Goal: Task Accomplishment & Management: Manage account settings

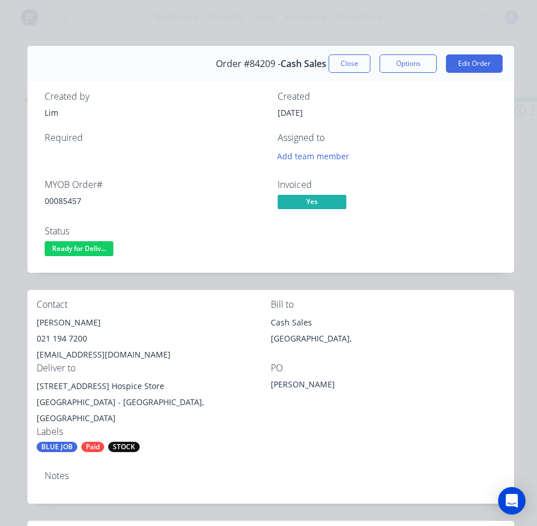
click at [153, 263] on div "Created by [PERSON_NAME] Created [DATE] Required Assigned to Add team member MY…" at bounding box center [270, 174] width 487 height 195
click at [101, 249] on span "Ready for Deliv..." at bounding box center [79, 248] width 69 height 14
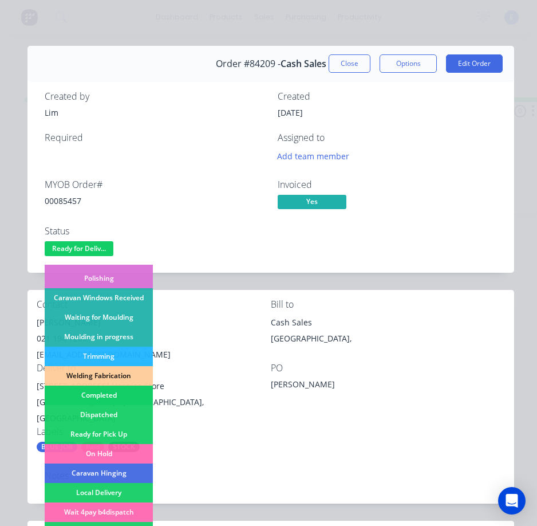
scroll to position [172, 0]
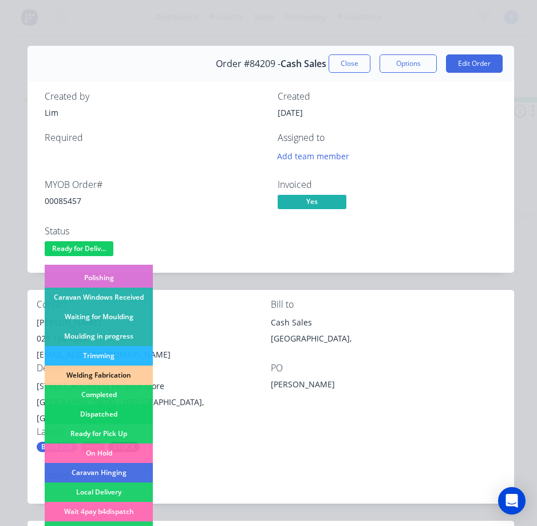
click at [111, 408] on div "Dispatched" at bounding box center [99, 413] width 108 height 19
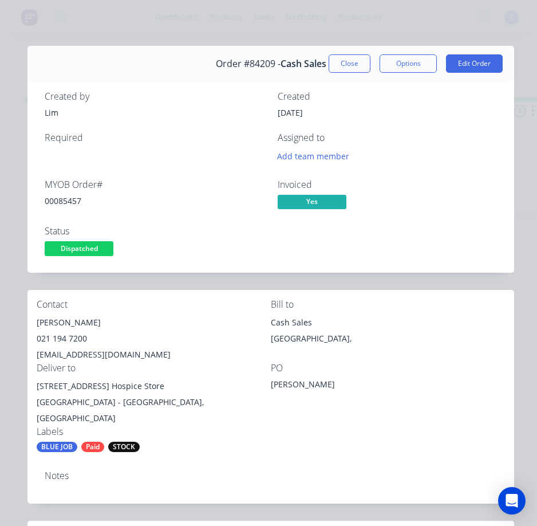
click at [339, 60] on button "Close" at bounding box center [350, 63] width 42 height 18
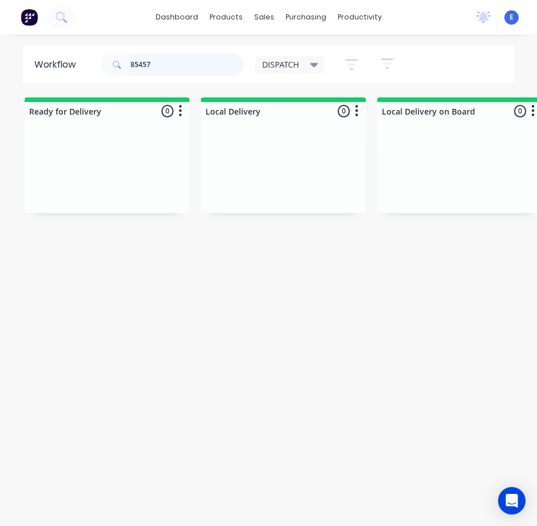
click at [167, 57] on input "85457" at bounding box center [187, 64] width 113 height 23
click at [168, 57] on input "85457" at bounding box center [187, 64] width 113 height 23
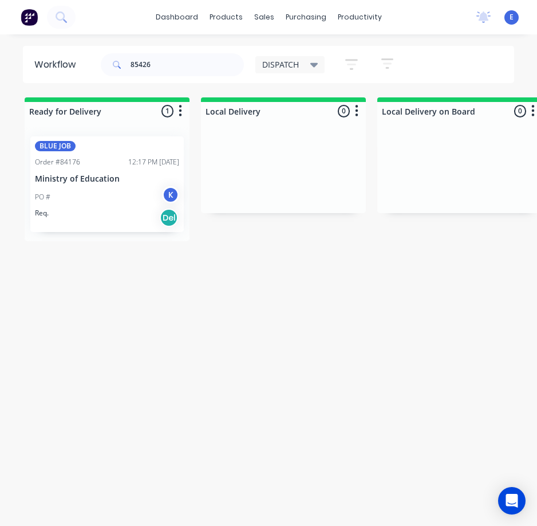
click at [124, 223] on div "Req. Del" at bounding box center [107, 217] width 144 height 19
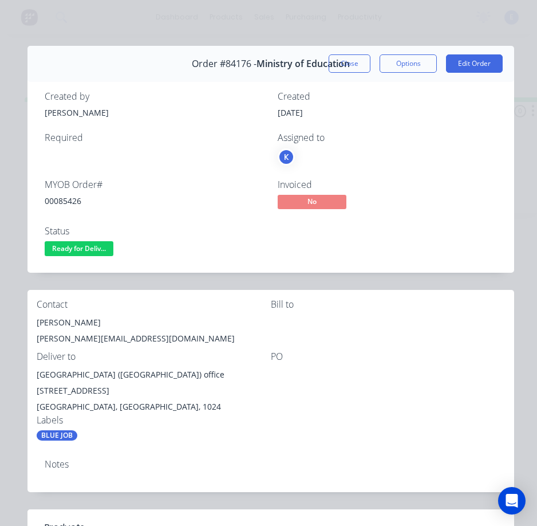
click at [73, 198] on div "00085426" at bounding box center [154, 201] width 219 height 12
click at [73, 197] on div "00085426" at bounding box center [154, 201] width 219 height 12
copy div "00085426"
click at [84, 321] on div "[PERSON_NAME]" at bounding box center [154, 322] width 234 height 16
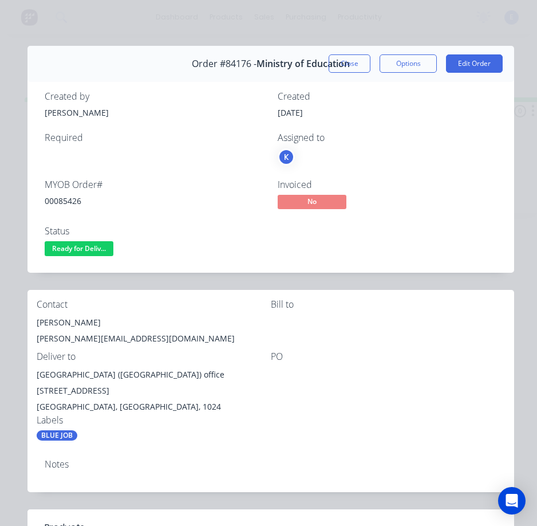
click at [84, 321] on div "[PERSON_NAME]" at bounding box center [154, 322] width 234 height 16
copy div "[PERSON_NAME]"
click at [131, 334] on div "[PERSON_NAME][EMAIL_ADDRESS][DOMAIN_NAME]" at bounding box center [154, 339] width 234 height 16
click at [132, 336] on div "[PERSON_NAME][EMAIL_ADDRESS][DOMAIN_NAME]" at bounding box center [154, 339] width 234 height 16
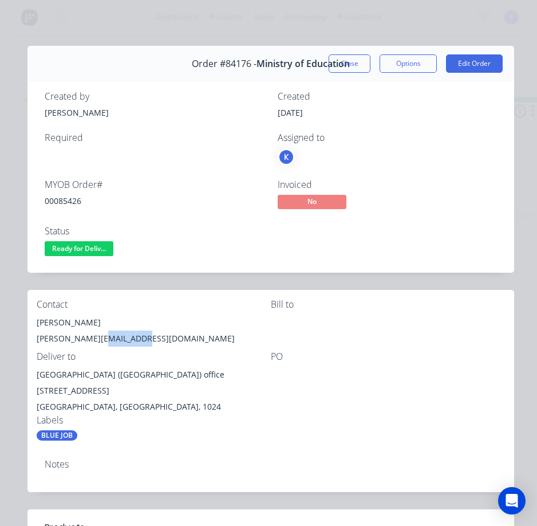
click at [132, 335] on div "[PERSON_NAME][EMAIL_ADDRESS][DOMAIN_NAME]" at bounding box center [154, 339] width 234 height 16
click at [133, 338] on div "[PERSON_NAME][EMAIL_ADDRESS][DOMAIN_NAME]" at bounding box center [154, 339] width 234 height 16
click at [134, 338] on div "[PERSON_NAME][EMAIL_ADDRESS][DOMAIN_NAME]" at bounding box center [154, 339] width 234 height 16
drag, startPoint x: 134, startPoint y: 338, endPoint x: 140, endPoint y: 335, distance: 7.2
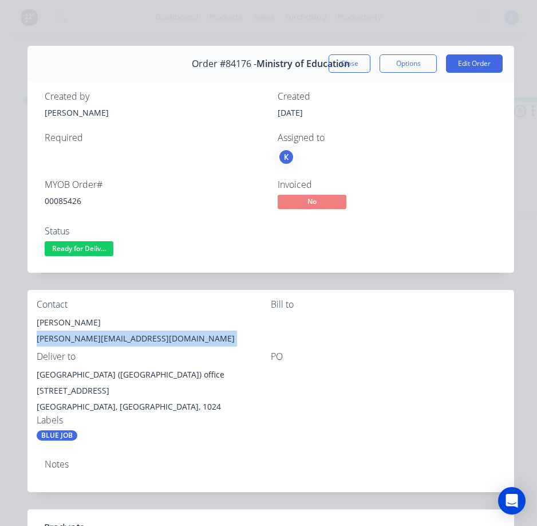
click at [135, 338] on div "[PERSON_NAME][EMAIL_ADDRESS][DOMAIN_NAME]" at bounding box center [154, 339] width 234 height 16
copy div "[PERSON_NAME][EMAIL_ADDRESS][DOMAIN_NAME]"
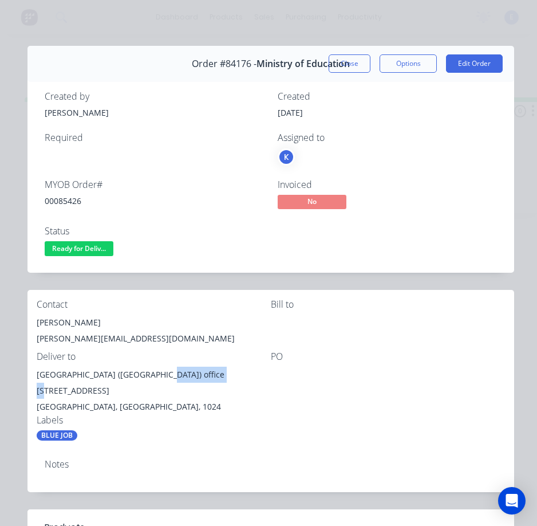
drag, startPoint x: 165, startPoint y: 373, endPoint x: 235, endPoint y: 378, distance: 70.1
click at [235, 379] on div "[GEOGRAPHIC_DATA] ([GEOGRAPHIC_DATA]) office [STREET_ADDRESS]" at bounding box center [154, 383] width 234 height 32
copy div "[STREET_ADDRESS]"
click at [166, 415] on div "Labels" at bounding box center [154, 420] width 234 height 11
drag, startPoint x: 172, startPoint y: 376, endPoint x: 127, endPoint y: 376, distance: 45.3
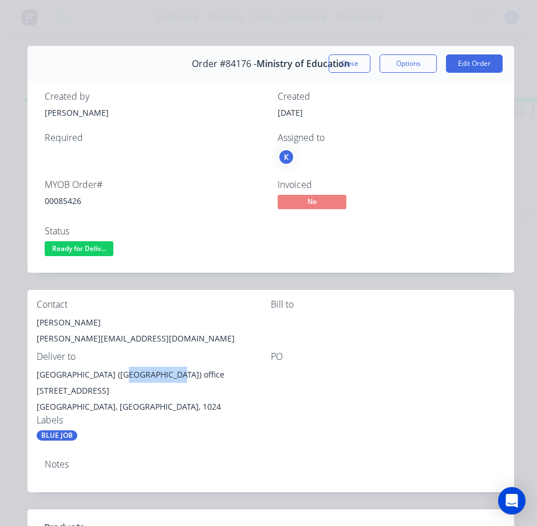
click at [127, 376] on div "[GEOGRAPHIC_DATA] ([GEOGRAPHIC_DATA]) office [STREET_ADDRESS]" at bounding box center [154, 383] width 234 height 32
copy div "office 12–18"
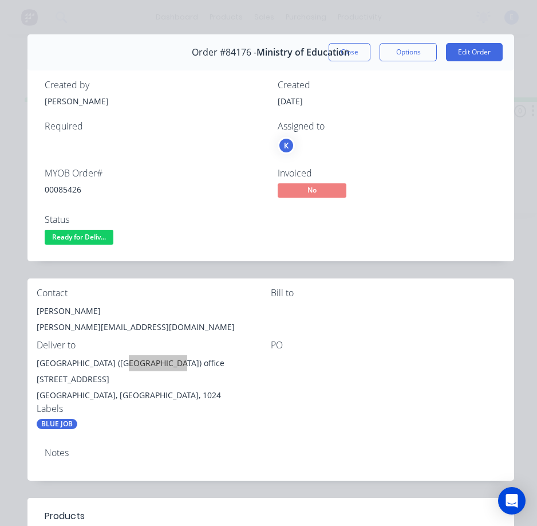
scroll to position [0, 0]
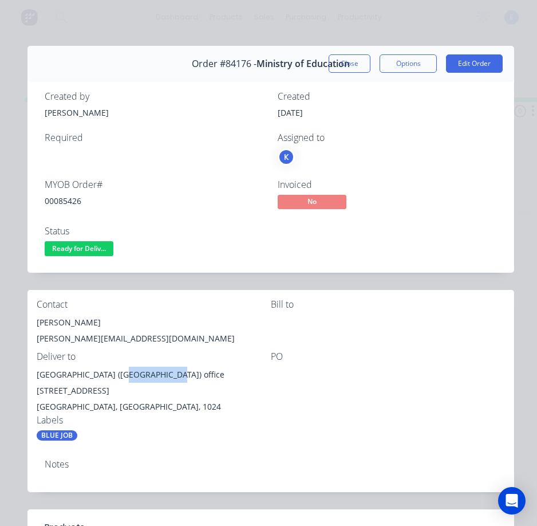
click at [91, 249] on span "Ready for Deliv..." at bounding box center [79, 248] width 69 height 14
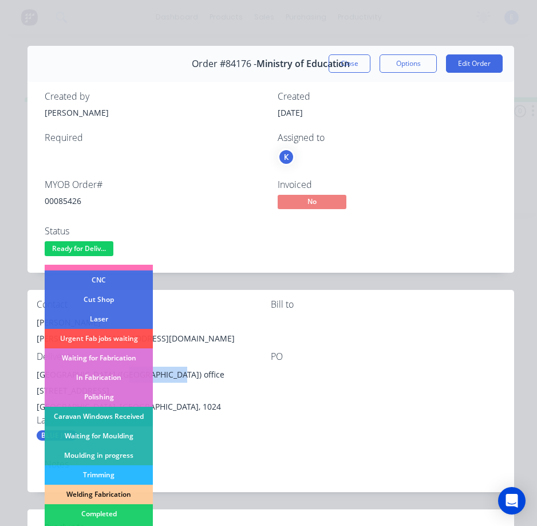
scroll to position [115, 0]
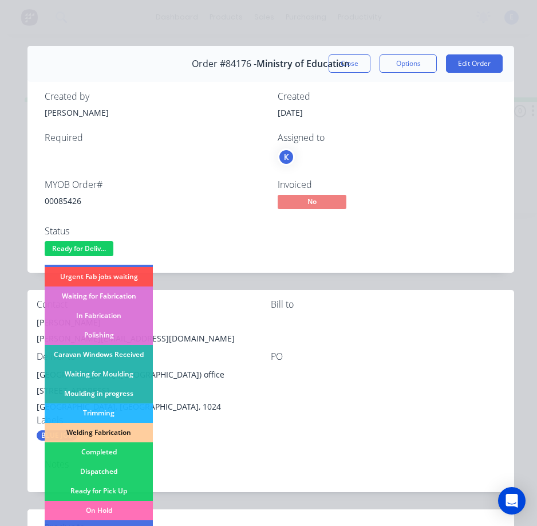
click at [129, 470] on div "Dispatched" at bounding box center [99, 471] width 108 height 19
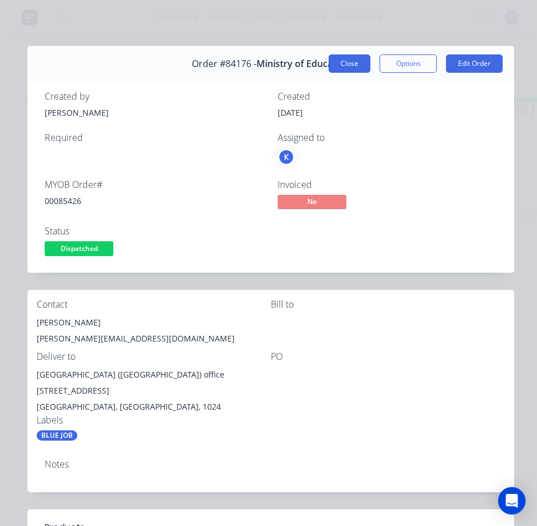
click at [341, 70] on button "Close" at bounding box center [350, 63] width 42 height 18
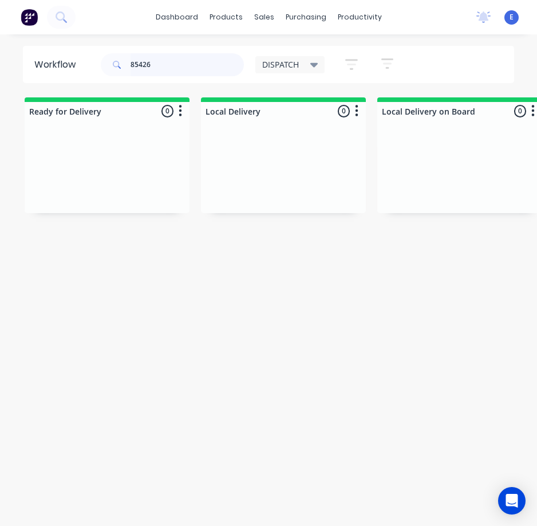
click at [178, 58] on input "85426" at bounding box center [187, 64] width 113 height 23
click at [177, 58] on input "85426" at bounding box center [187, 64] width 113 height 23
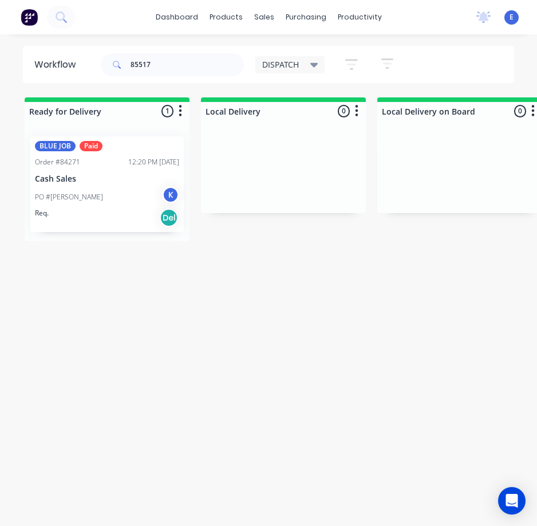
click at [125, 211] on div "Req. Del" at bounding box center [107, 217] width 144 height 19
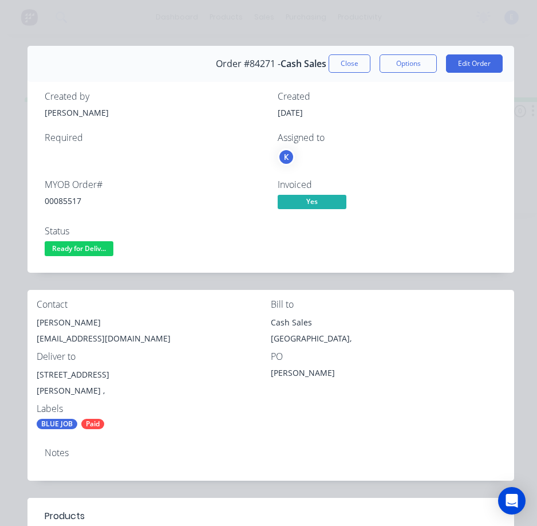
click at [72, 200] on div "00085517" at bounding box center [154, 201] width 219 height 12
copy div "00085517"
click at [74, 319] on div "[PERSON_NAME]" at bounding box center [154, 322] width 234 height 16
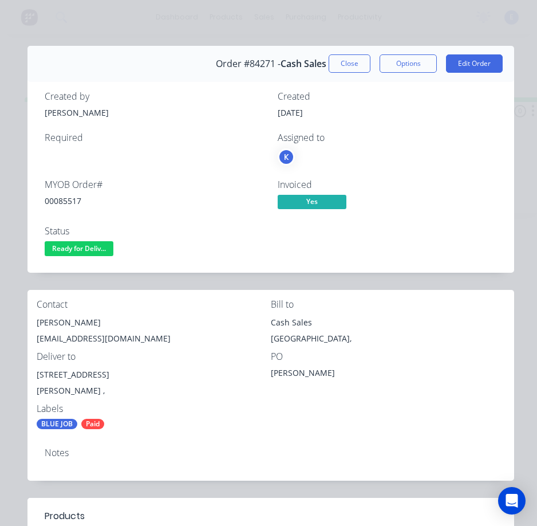
click at [75, 319] on div "[PERSON_NAME]" at bounding box center [154, 322] width 234 height 16
click at [76, 319] on div "[PERSON_NAME]" at bounding box center [154, 322] width 234 height 16
copy div "[PERSON_NAME]"
click at [94, 336] on div "[EMAIL_ADDRESS][DOMAIN_NAME]" at bounding box center [154, 339] width 234 height 16
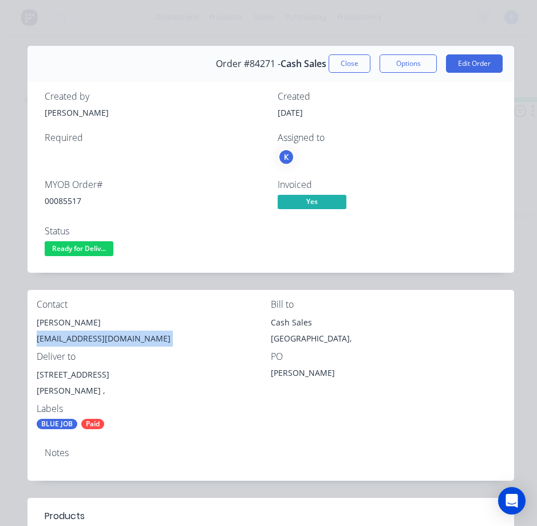
click at [94, 336] on div "[EMAIL_ADDRESS][DOMAIN_NAME]" at bounding box center [154, 339] width 234 height 16
copy div "[EMAIL_ADDRESS][DOMAIN_NAME]"
drag, startPoint x: 110, startPoint y: 376, endPoint x: 34, endPoint y: 376, distance: 76.2
click at [34, 376] on div "Contact [PERSON_NAME] [EMAIL_ADDRESS][DOMAIN_NAME] Bill to Cash Sales [GEOGRAPH…" at bounding box center [270, 364] width 487 height 149
copy div "[STREET_ADDRESS]"
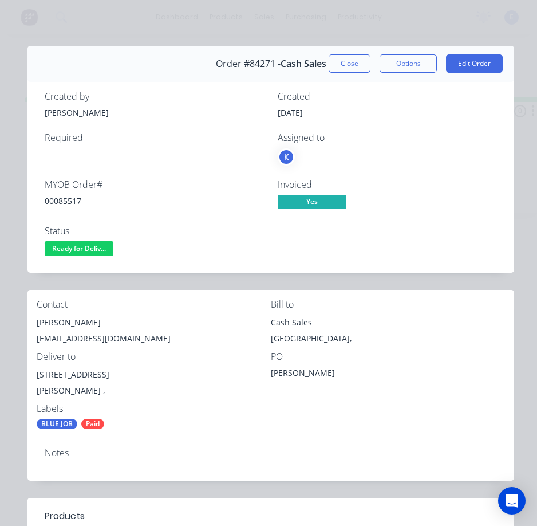
click at [454, 402] on div "PO [PERSON_NAME]" at bounding box center [388, 377] width 234 height 52
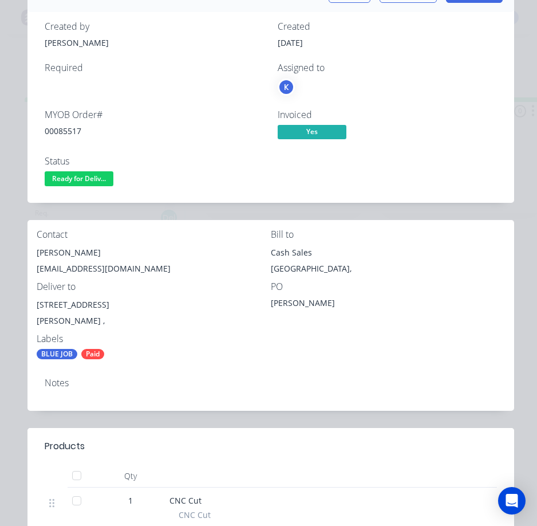
scroll to position [0, 0]
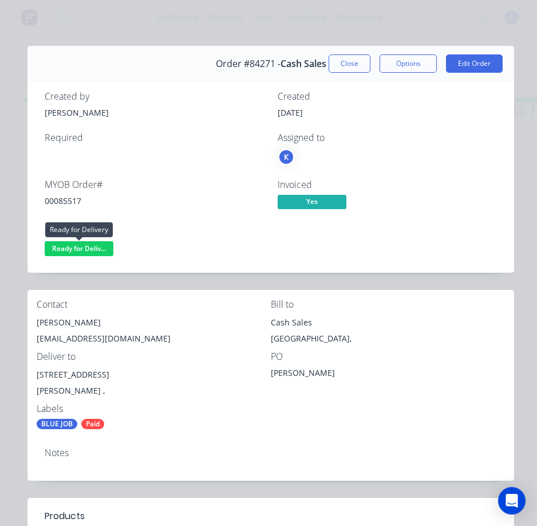
click at [100, 249] on span "Ready for Deliv..." at bounding box center [79, 248] width 69 height 14
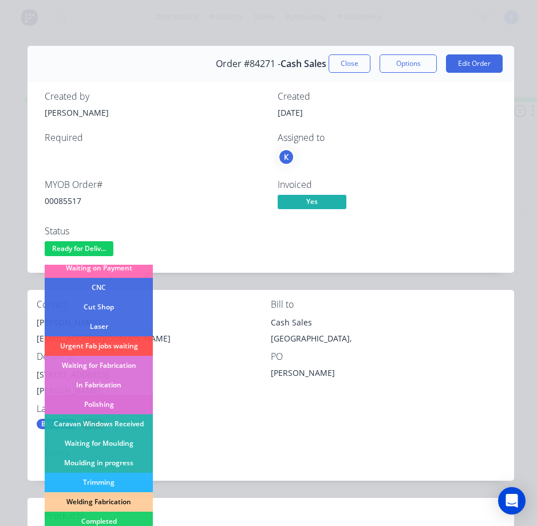
scroll to position [115, 0]
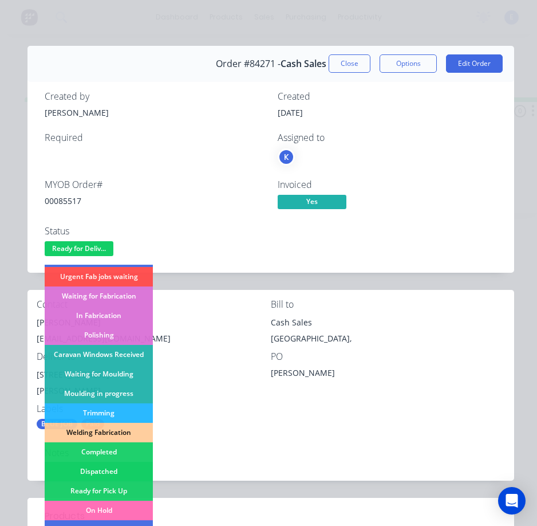
click at [129, 467] on div "Dispatched" at bounding box center [99, 471] width 108 height 19
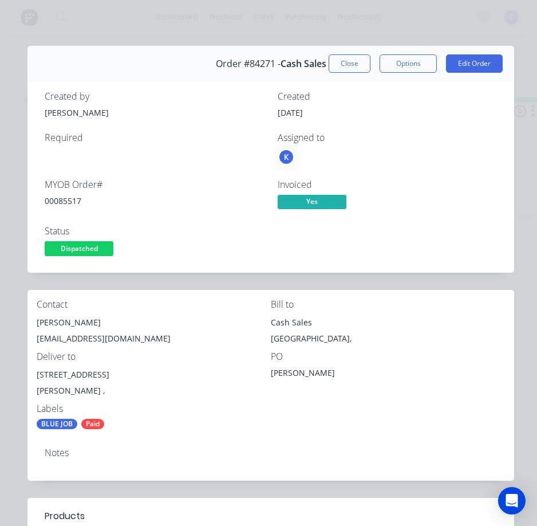
click at [341, 68] on button "Close" at bounding box center [350, 63] width 42 height 18
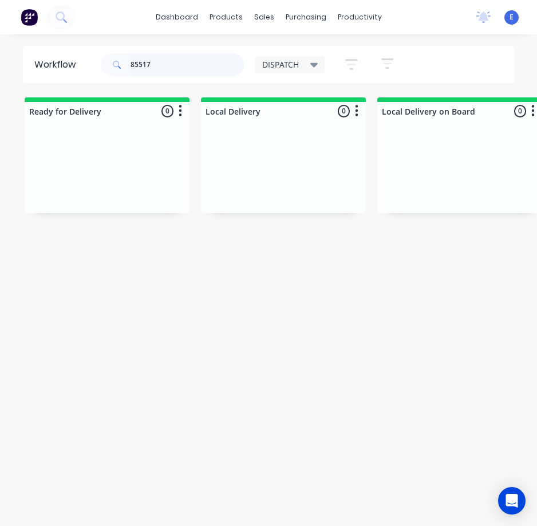
click at [205, 67] on input "85517" at bounding box center [187, 64] width 113 height 23
click at [206, 67] on input "85517" at bounding box center [187, 64] width 113 height 23
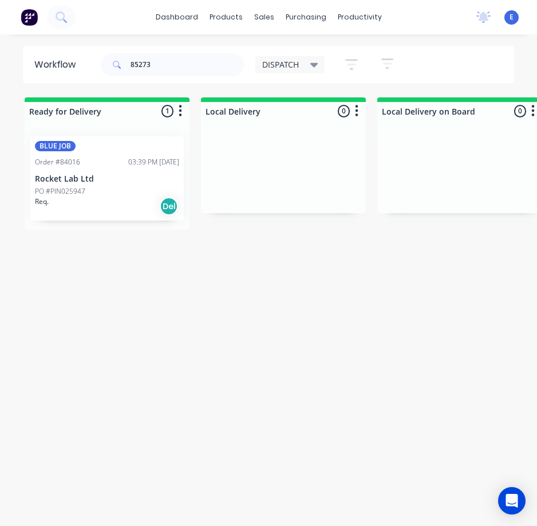
click at [105, 202] on div "Req. Del" at bounding box center [107, 205] width 144 height 19
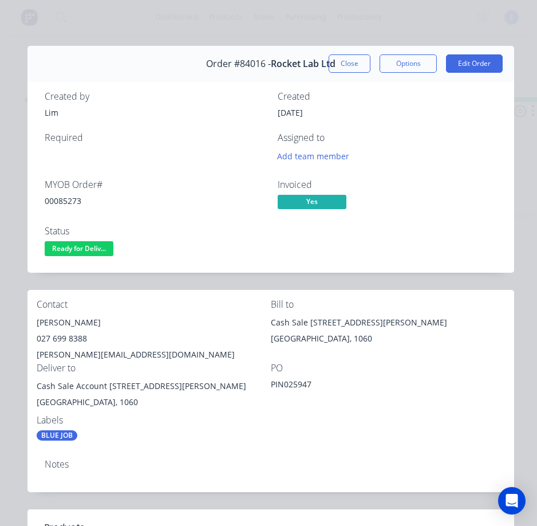
click at [61, 199] on div "00085273" at bounding box center [154, 201] width 219 height 12
copy div "00085273"
click at [72, 322] on div "[PERSON_NAME]" at bounding box center [154, 322] width 234 height 16
click at [70, 321] on div "[PERSON_NAME]" at bounding box center [154, 322] width 234 height 16
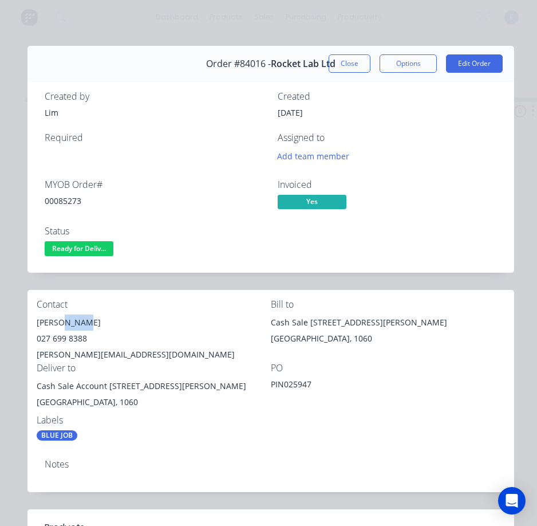
click at [69, 321] on div "[PERSON_NAME]" at bounding box center [154, 322] width 234 height 16
click at [68, 320] on div "[PERSON_NAME]" at bounding box center [154, 322] width 234 height 16
click at [72, 320] on div "[PERSON_NAME]" at bounding box center [154, 322] width 234 height 16
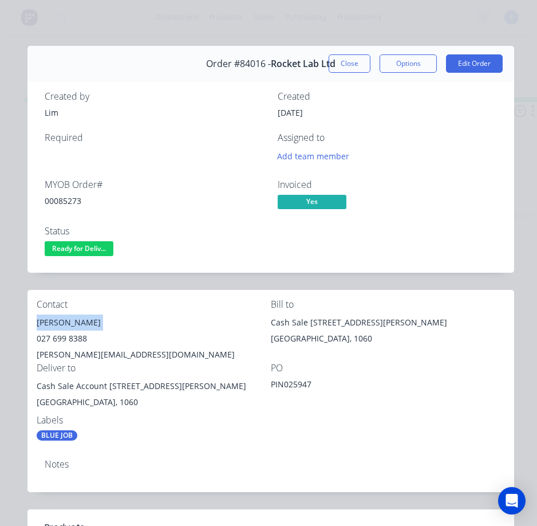
click at [72, 320] on div "[PERSON_NAME]" at bounding box center [154, 322] width 234 height 16
click at [82, 340] on div "027 699 8388" at bounding box center [154, 339] width 234 height 16
click at [108, 353] on div "[PERSON_NAME][EMAIL_ADDRESS][DOMAIN_NAME]" at bounding box center [154, 355] width 234 height 16
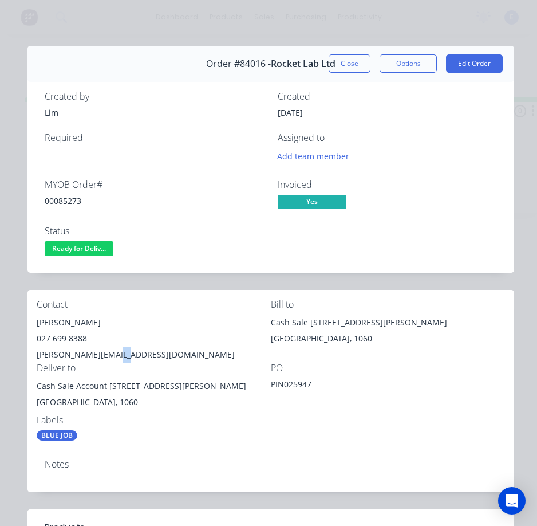
click at [108, 353] on div "[PERSON_NAME][EMAIL_ADDRESS][DOMAIN_NAME]" at bounding box center [154, 355] width 234 height 16
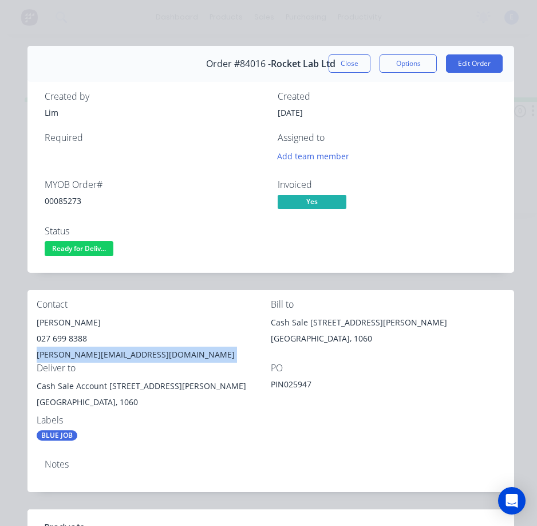
click at [108, 353] on div "[PERSON_NAME][EMAIL_ADDRESS][DOMAIN_NAME]" at bounding box center [154, 355] width 234 height 16
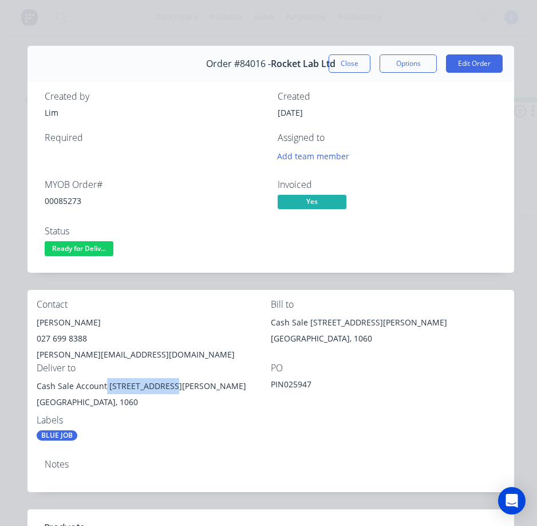
drag, startPoint x: 108, startPoint y: 389, endPoint x: 164, endPoint y: 388, distance: 56.7
click at [167, 390] on div "Cash Sale Account [STREET_ADDRESS][PERSON_NAME]" at bounding box center [154, 386] width 234 height 16
click at [81, 243] on span "Ready for Deliv..." at bounding box center [79, 248] width 69 height 14
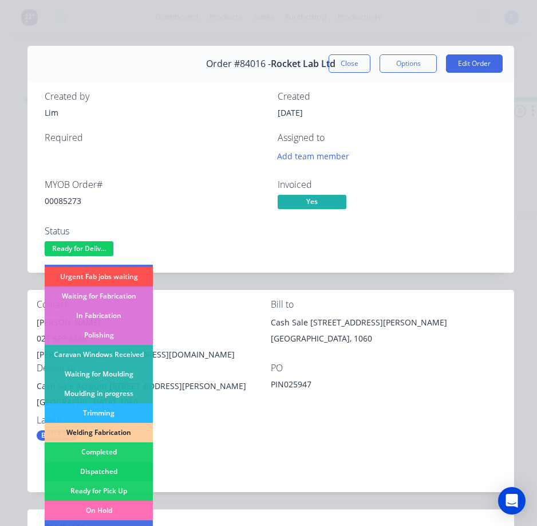
click at [105, 469] on div "Dispatched" at bounding box center [99, 471] width 108 height 19
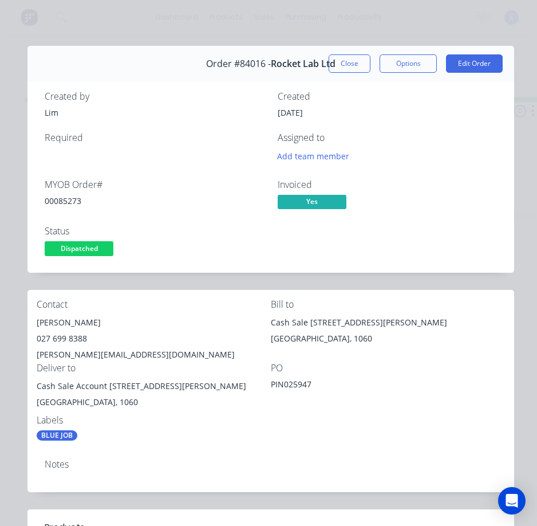
click at [339, 62] on button "Close" at bounding box center [350, 63] width 42 height 18
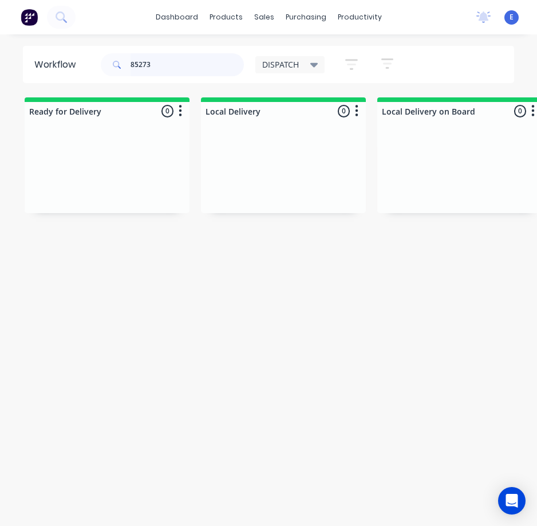
drag, startPoint x: 174, startPoint y: 62, endPoint x: 82, endPoint y: 57, distance: 91.2
click at [82, 57] on header "Workflow 85273 DISPATCH Save new view None edit DISPATCH (Default) edit CUT SHO…" at bounding box center [269, 64] width 492 height 37
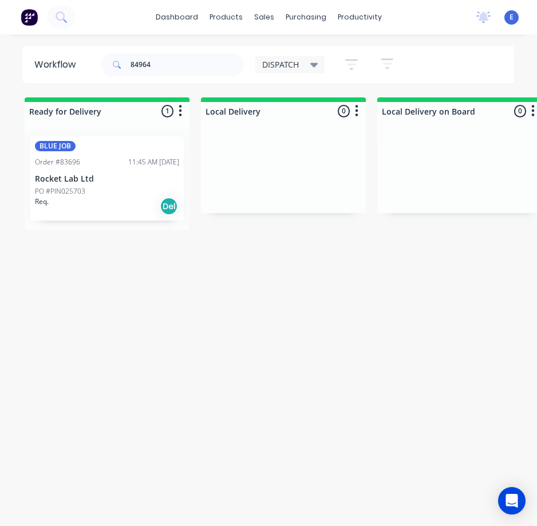
click at [88, 216] on div "BLUE JOB Order #83696 11:45 AM [DATE] Rocket Lab Ltd PO #PIN025703 Req. Del" at bounding box center [107, 178] width 154 height 84
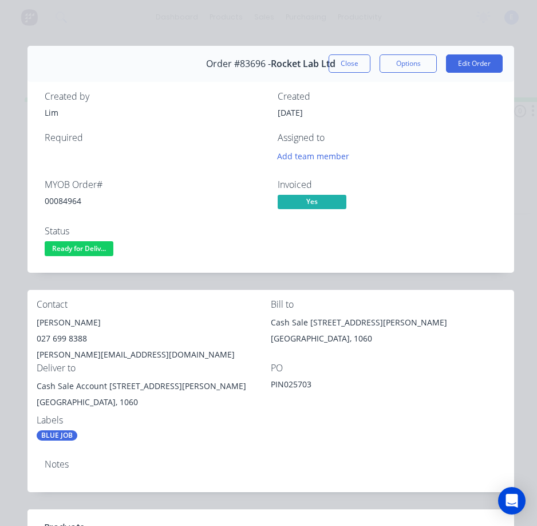
click at [85, 250] on span "Ready for Deliv..." at bounding box center [79, 248] width 69 height 14
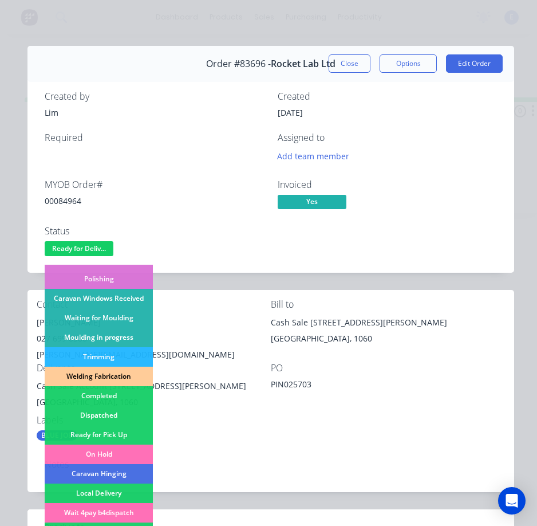
scroll to position [172, 0]
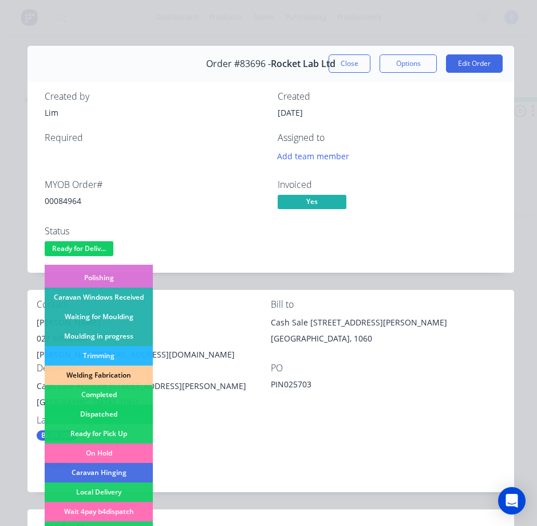
click at [119, 410] on div "Dispatched" at bounding box center [99, 413] width 108 height 19
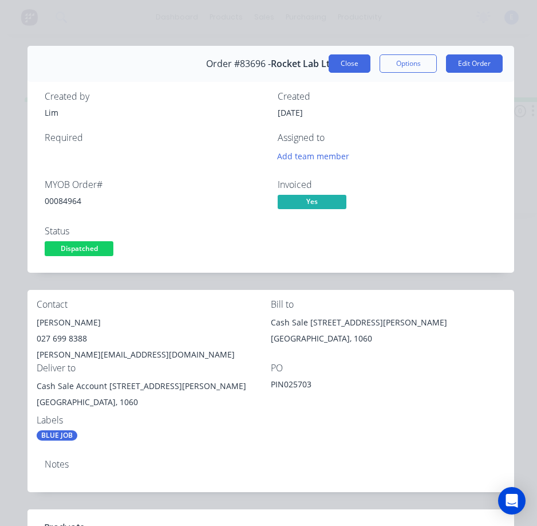
drag, startPoint x: 333, startPoint y: 62, endPoint x: 190, endPoint y: 78, distance: 144.7
click at [334, 62] on button "Close" at bounding box center [350, 63] width 42 height 18
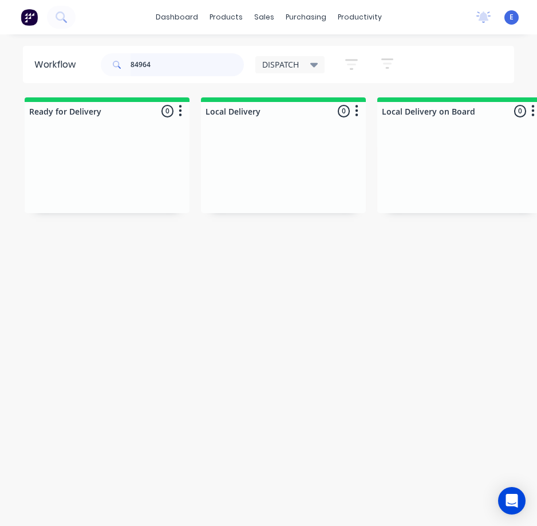
click at [171, 68] on input "84964" at bounding box center [187, 64] width 113 height 23
click at [169, 68] on input "84964" at bounding box center [187, 64] width 113 height 23
click at [170, 66] on input "84964" at bounding box center [187, 64] width 113 height 23
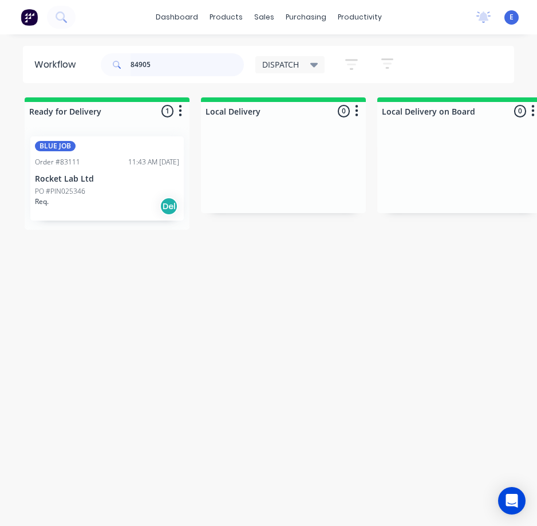
type input "84905"
click at [108, 206] on div "Req. Del" at bounding box center [107, 205] width 144 height 19
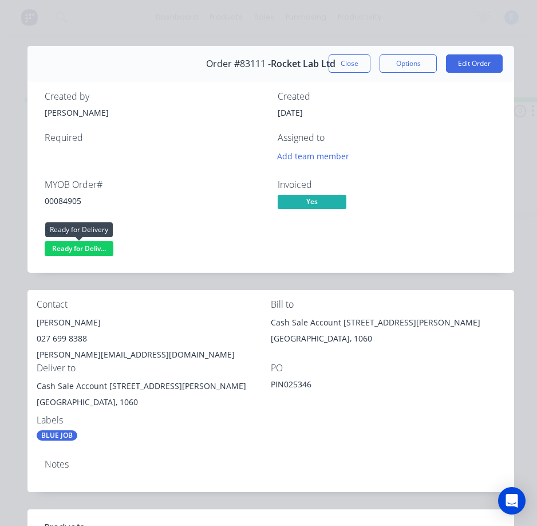
drag, startPoint x: 49, startPoint y: 251, endPoint x: 61, endPoint y: 263, distance: 16.2
click at [50, 251] on span "Ready for Deliv..." at bounding box center [79, 248] width 69 height 14
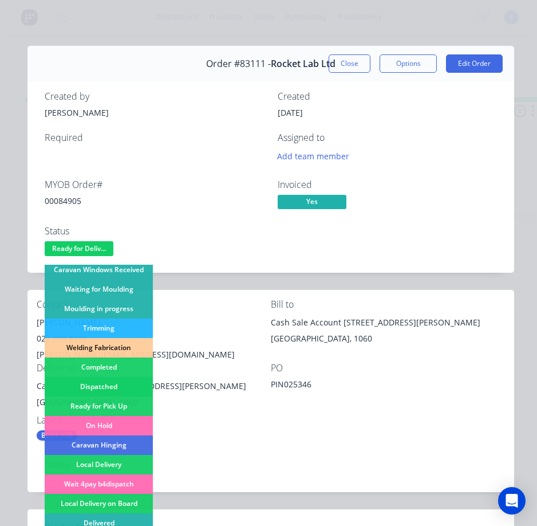
scroll to position [224, 0]
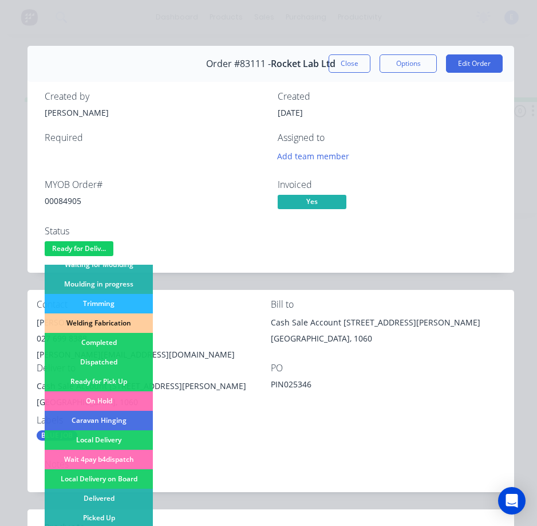
click at [103, 361] on div "Dispatched" at bounding box center [99, 361] width 108 height 19
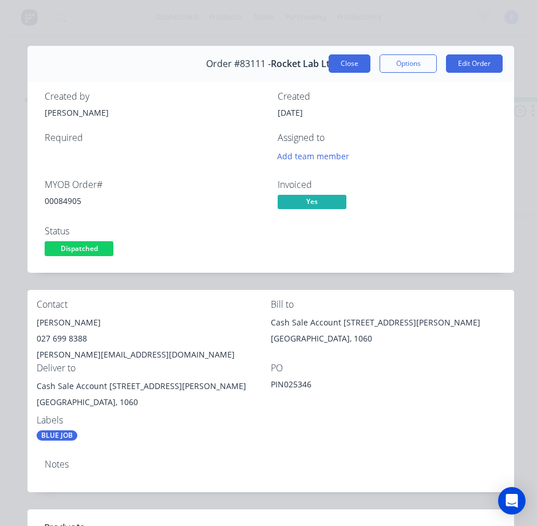
drag, startPoint x: 336, startPoint y: 64, endPoint x: 426, endPoint y: 80, distance: 90.9
click at [337, 64] on button "Close" at bounding box center [350, 63] width 42 height 18
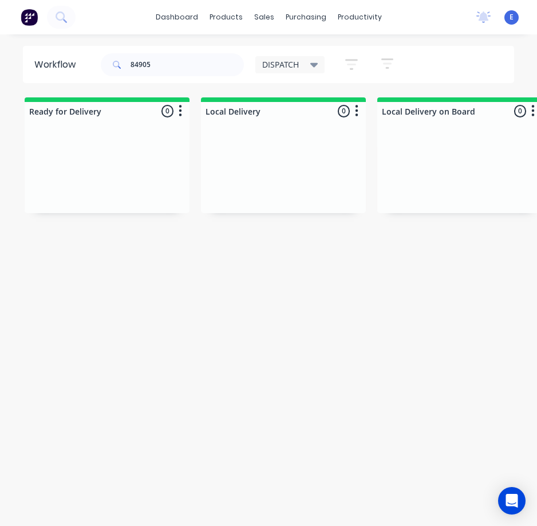
drag, startPoint x: 167, startPoint y: 80, endPoint x: 160, endPoint y: 73, distance: 9.7
click at [160, 73] on div "84905" at bounding box center [172, 65] width 143 height 34
drag, startPoint x: 165, startPoint y: 67, endPoint x: -1, endPoint y: 35, distance: 168.6
click at [0, 35] on html "dashboard products sales purchasing productivity dashboard products Product Cat…" at bounding box center [268, 240] width 537 height 480
click at [270, 324] on div "Workflow DISPATCH Save new view None edit DISPATCH (Default) edit CUT SHOP edit…" at bounding box center [268, 286] width 537 height 480
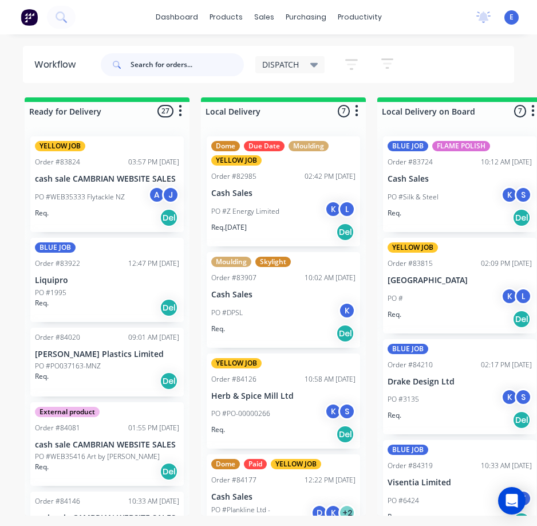
click at [191, 65] on input "text" at bounding box center [187, 64] width 113 height 23
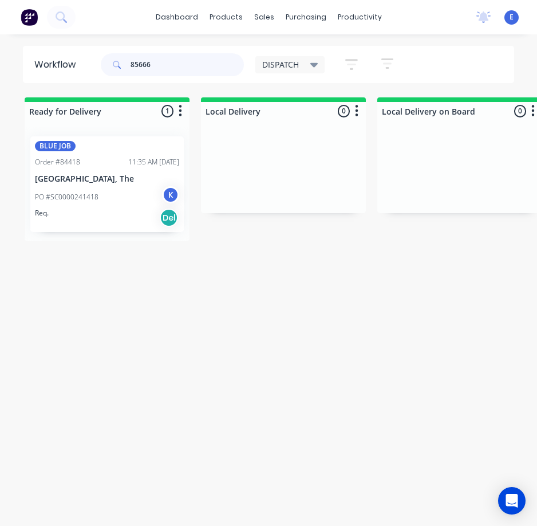
type input "85666"
click at [139, 214] on div "Req. Del" at bounding box center [107, 217] width 144 height 19
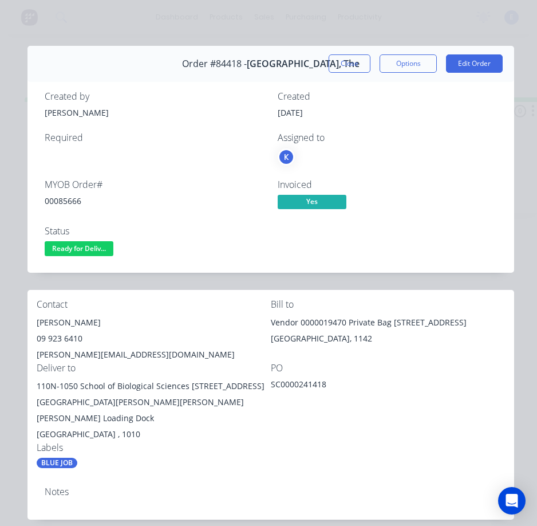
click at [53, 203] on div "00085666" at bounding box center [154, 201] width 219 height 12
click at [53, 202] on div "00085666" at bounding box center [154, 201] width 219 height 12
click at [50, 325] on div "[PERSON_NAME]" at bounding box center [154, 322] width 234 height 16
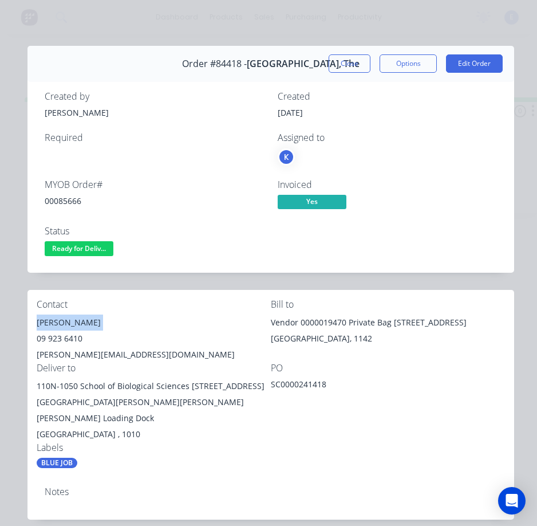
click at [50, 325] on div "[PERSON_NAME]" at bounding box center [154, 322] width 234 height 16
click at [66, 339] on div "09 923 6410" at bounding box center [154, 339] width 234 height 16
click at [96, 357] on div "[PERSON_NAME][EMAIL_ADDRESS][DOMAIN_NAME]" at bounding box center [154, 355] width 234 height 16
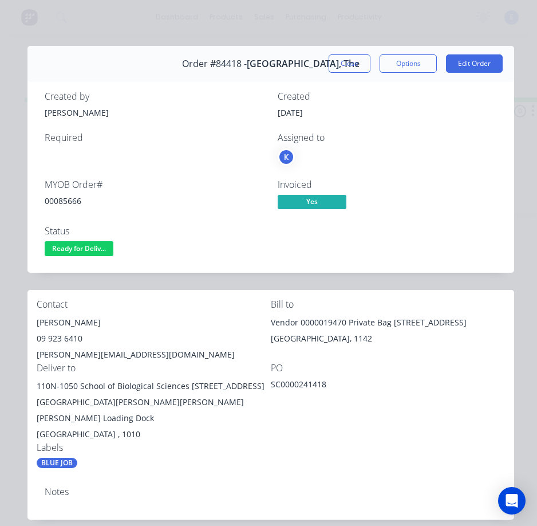
click at [96, 356] on div "[PERSON_NAME][EMAIL_ADDRESS][DOMAIN_NAME]" at bounding box center [154, 355] width 234 height 16
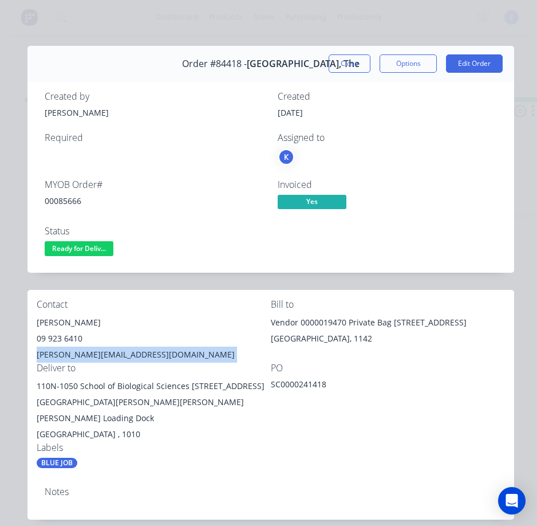
click at [96, 355] on div "[PERSON_NAME][EMAIL_ADDRESS][DOMAIN_NAME]" at bounding box center [154, 355] width 234 height 16
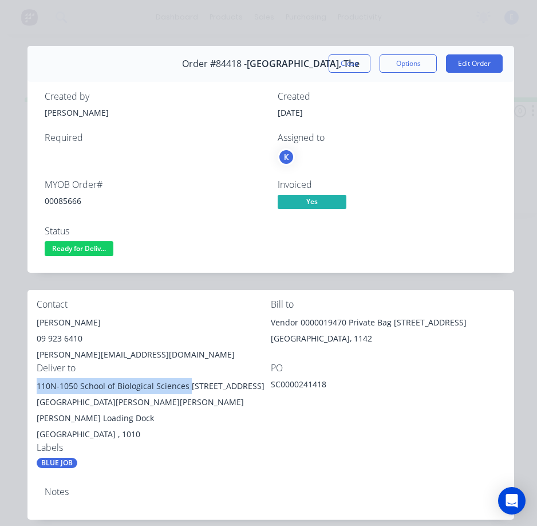
drag, startPoint x: 187, startPoint y: 387, endPoint x: 52, endPoint y: 387, distance: 135.2
click at [38, 386] on div "110N-1050 School of Biological Sciences [STREET_ADDRESS][GEOGRAPHIC_DATA][PERSO…" at bounding box center [154, 402] width 234 height 48
click at [191, 387] on div "110N-1050 School of Biological Sciences [STREET_ADDRESS][GEOGRAPHIC_DATA][PERSO…" at bounding box center [154, 402] width 234 height 48
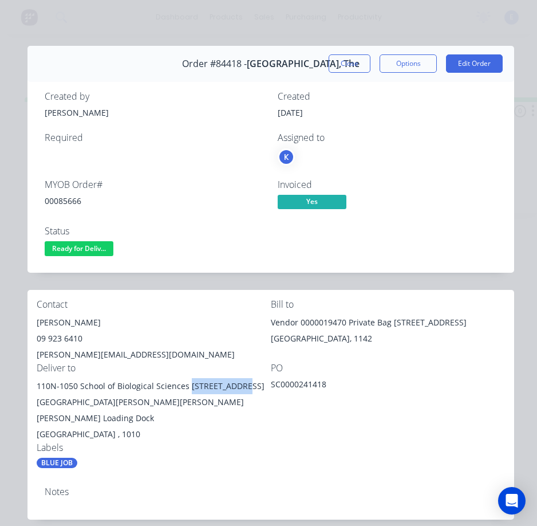
drag, startPoint x: 187, startPoint y: 389, endPoint x: 243, endPoint y: 388, distance: 56.7
click at [243, 388] on div "110N-1050 School of Biological Sciences [STREET_ADDRESS][GEOGRAPHIC_DATA][PERSO…" at bounding box center [154, 402] width 234 height 48
click at [320, 463] on div "Contact [PERSON_NAME] [PHONE_NUMBER] [PERSON_NAME][EMAIL_ADDRESS][DOMAIN_NAME] …" at bounding box center [270, 384] width 487 height 188
drag, startPoint x: 261, startPoint y: 399, endPoint x: 255, endPoint y: 434, distance: 34.8
click at [255, 434] on div "[GEOGRAPHIC_DATA] , 1010" at bounding box center [154, 434] width 234 height 16
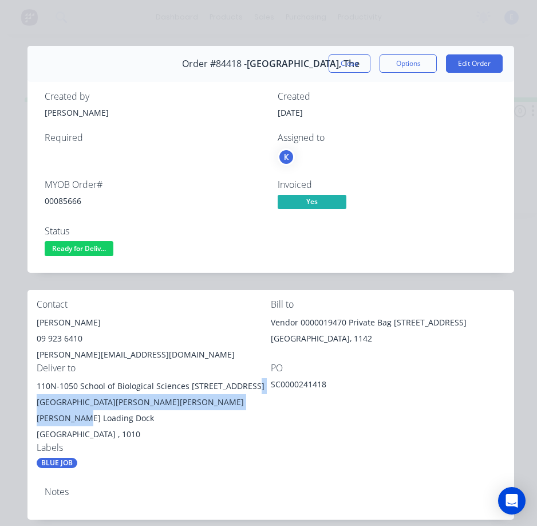
drag, startPoint x: 245, startPoint y: 386, endPoint x: 257, endPoint y: 402, distance: 20.0
click at [257, 402] on div "110N-1050 School of Biological Sciences [STREET_ADDRESS][GEOGRAPHIC_DATA][PERSO…" at bounding box center [154, 402] width 234 height 48
